Goal: Browse casually

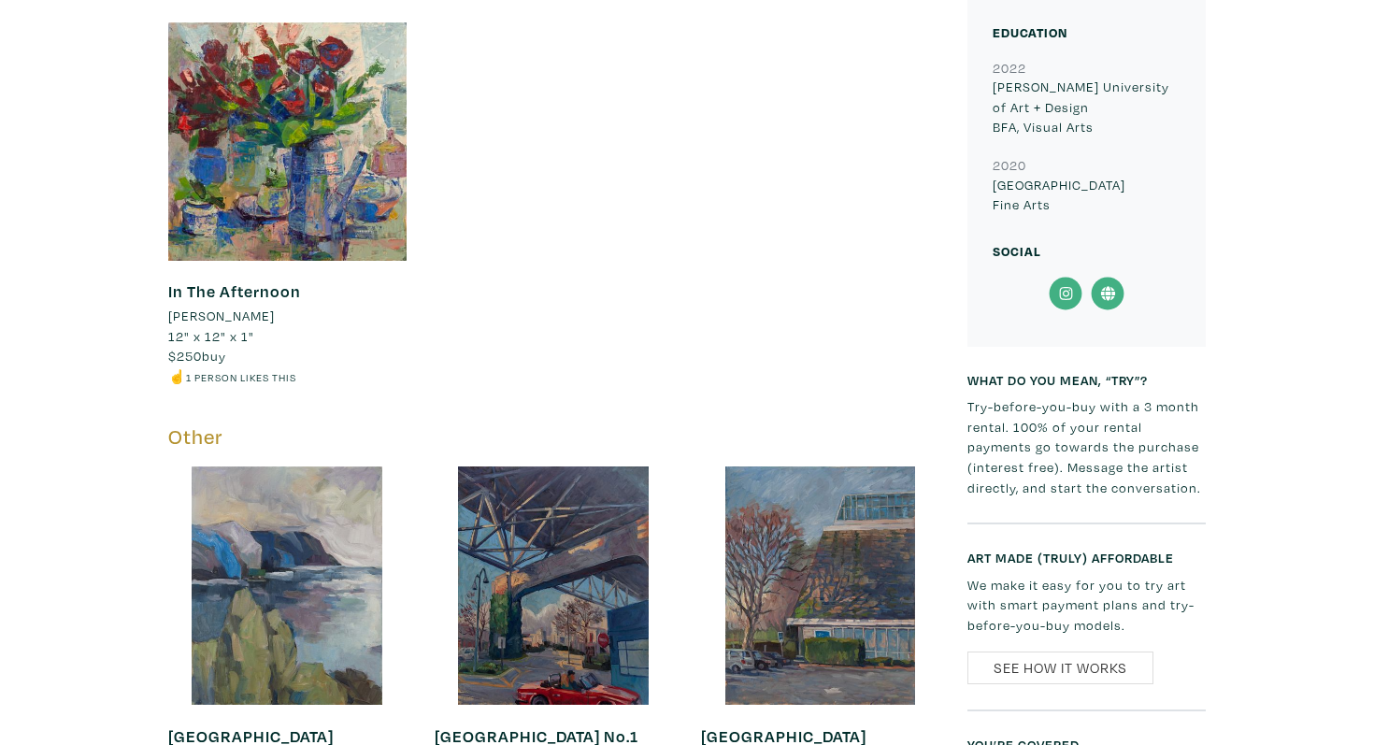
scroll to position [1905, 0]
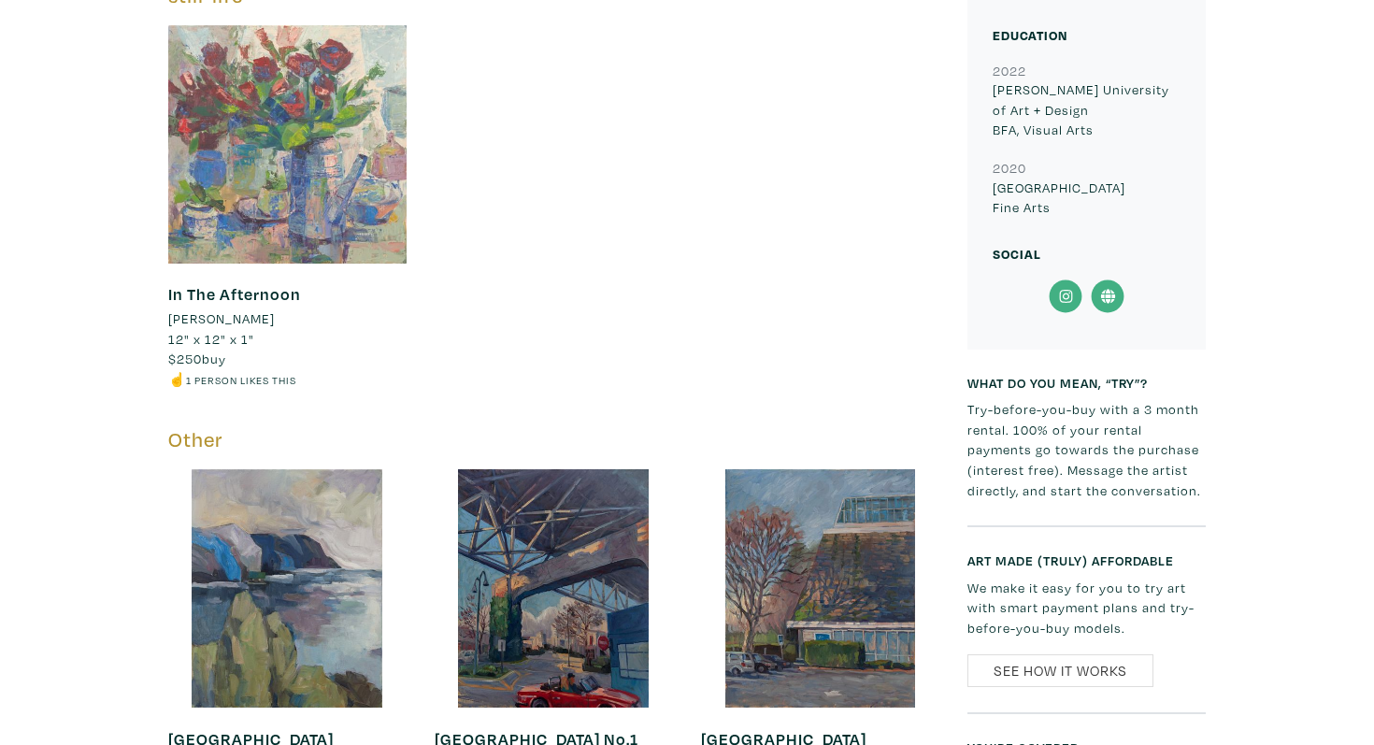
click at [308, 134] on div at bounding box center [287, 144] width 238 height 238
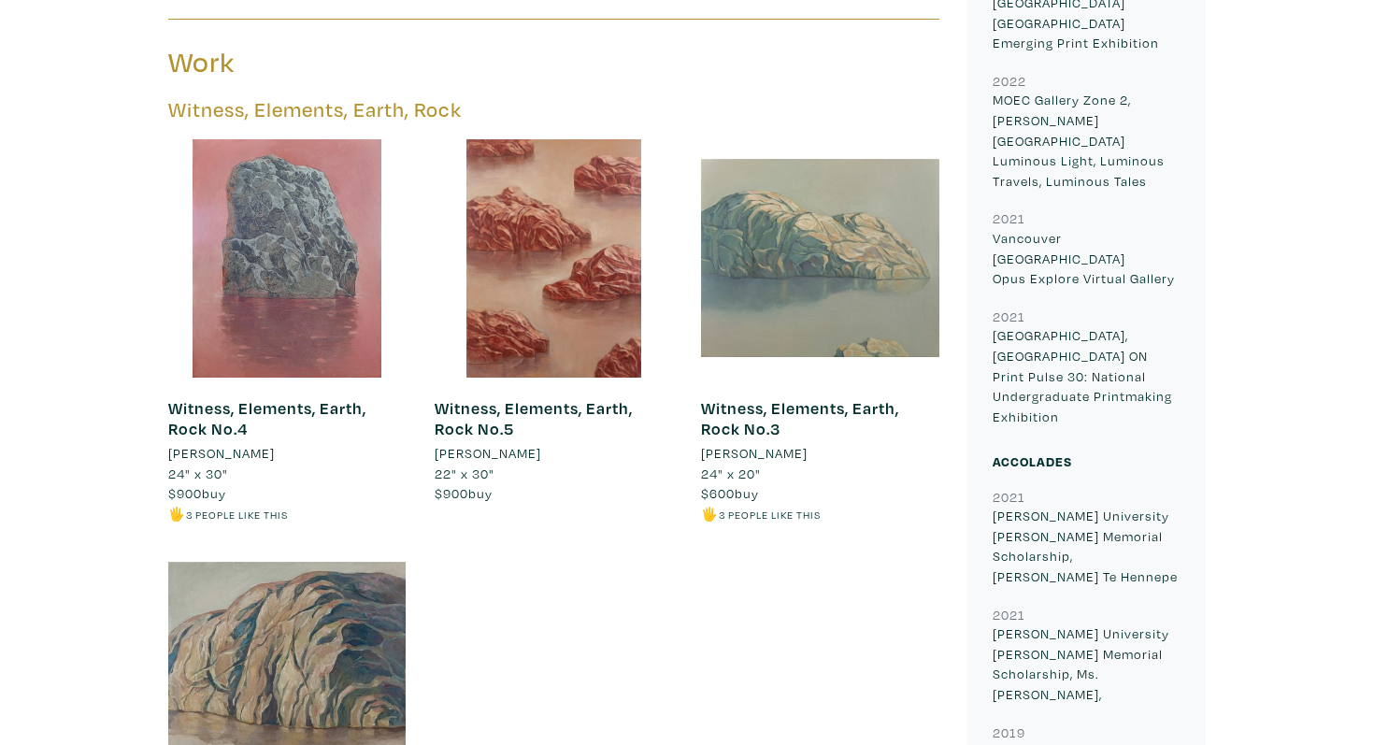
scroll to position [920, 0]
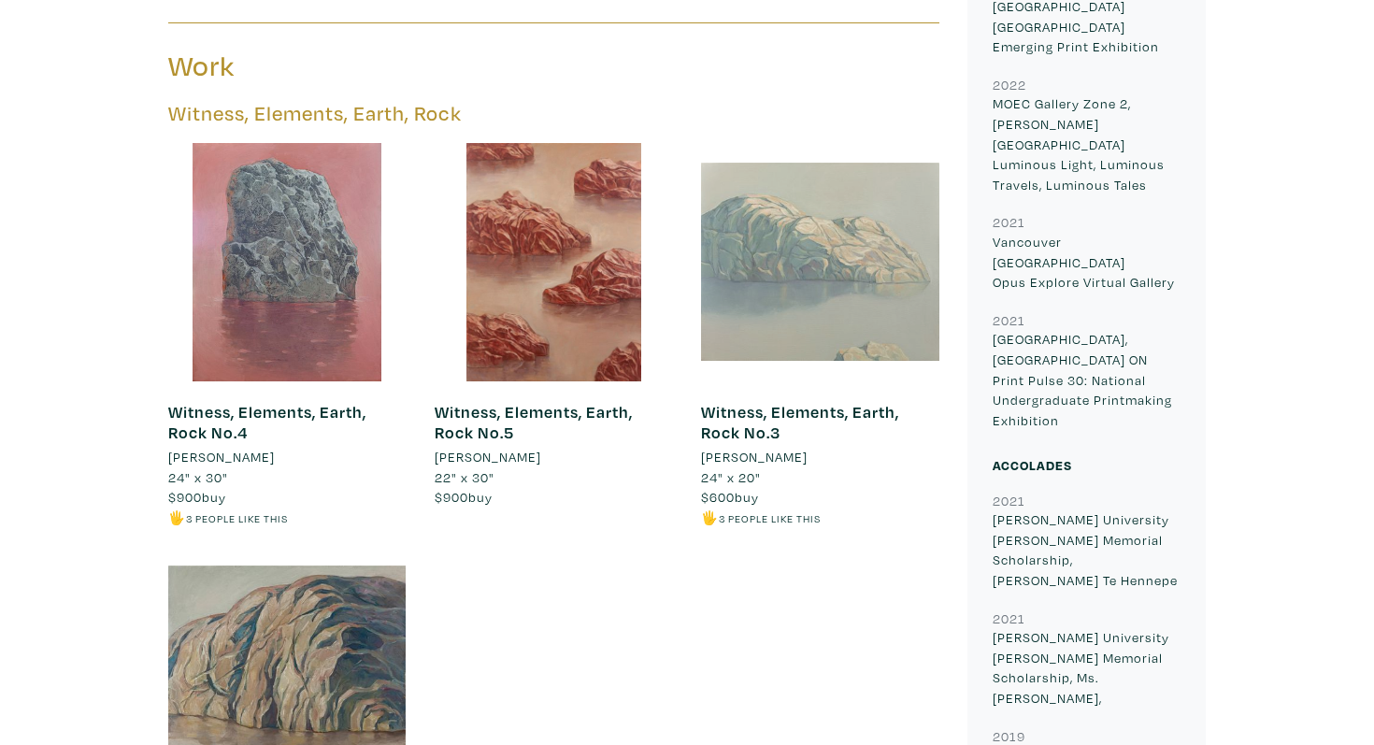
click at [787, 226] on div at bounding box center [820, 262] width 238 height 238
